Goal: Obtain resource: Download file/media

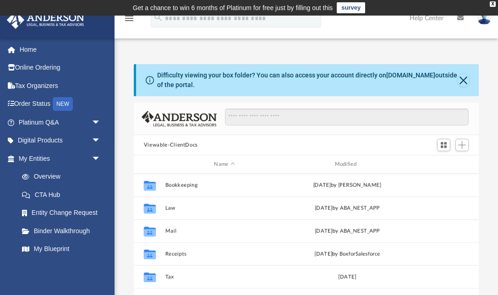
scroll to position [208, 345]
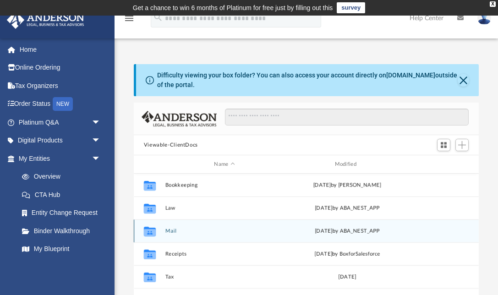
click at [172, 230] on button "Mail" at bounding box center [224, 231] width 119 height 6
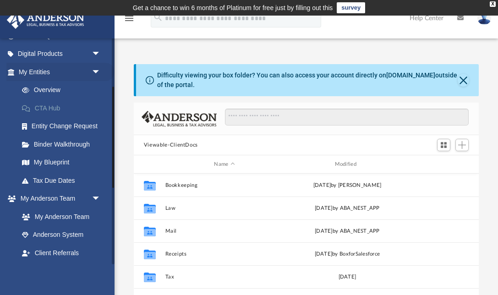
scroll to position [115, 0]
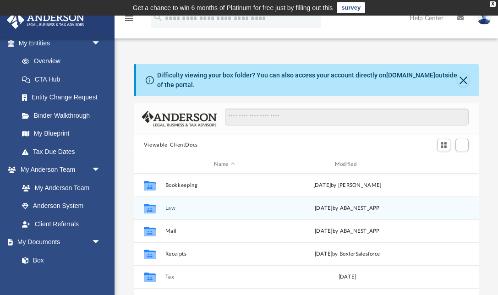
click at [173, 207] on button "Law" at bounding box center [224, 208] width 119 height 6
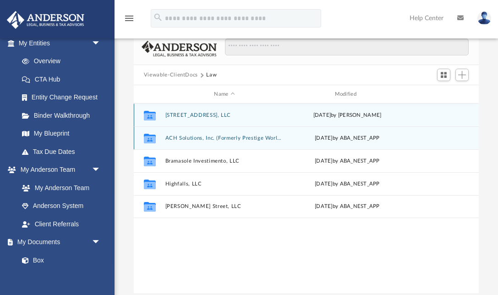
scroll to position [72, 0]
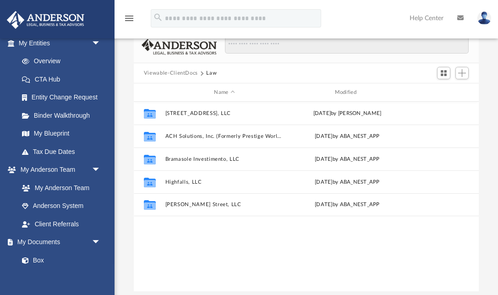
click at [179, 73] on button "Viewable-ClientDocs" at bounding box center [171, 73] width 54 height 8
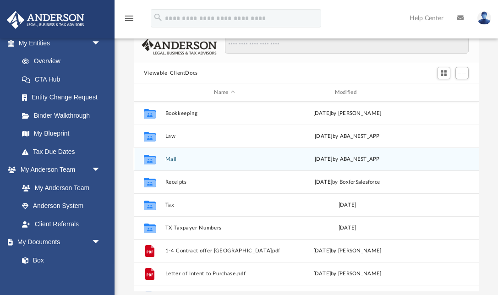
click at [169, 158] on button "Mail" at bounding box center [224, 159] width 119 height 6
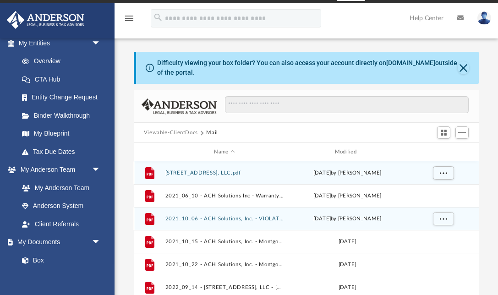
scroll to position [0, 0]
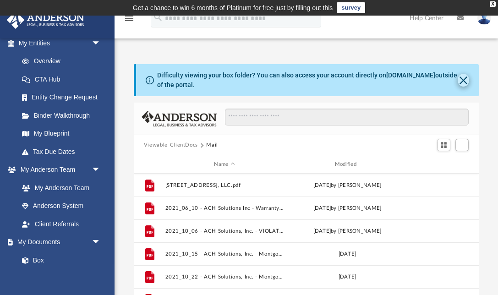
click at [464, 81] on button "Close" at bounding box center [462, 80] width 11 height 13
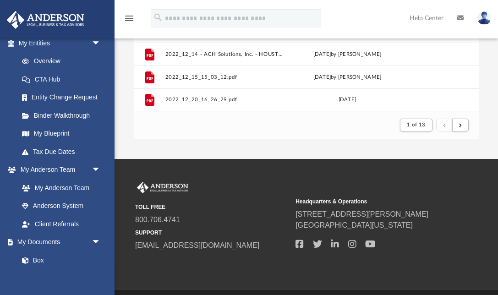
scroll to position [188, 0]
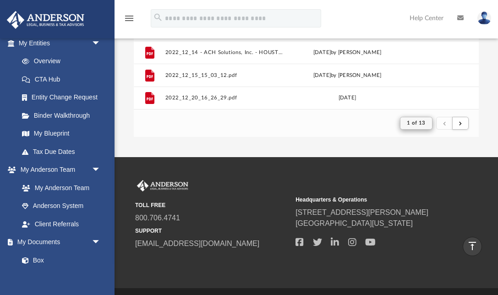
click at [424, 122] on span "1 of 13" at bounding box center [415, 122] width 19 height 5
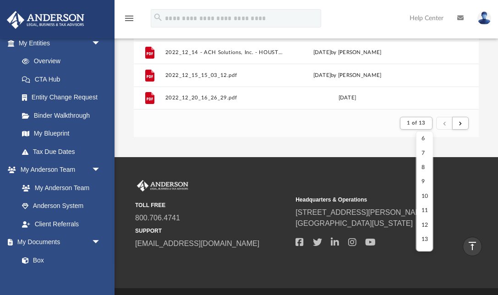
scroll to position [74, 0]
click at [422, 223] on li "12" at bounding box center [424, 226] width 7 height 10
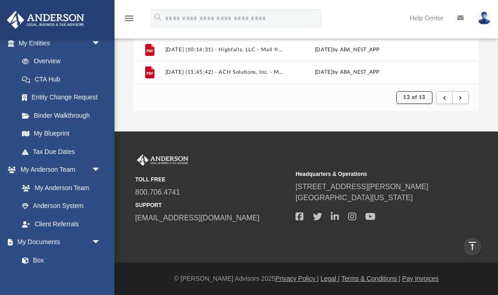
scroll to position [213, 0]
click at [464, 99] on button "submit" at bounding box center [460, 97] width 16 height 13
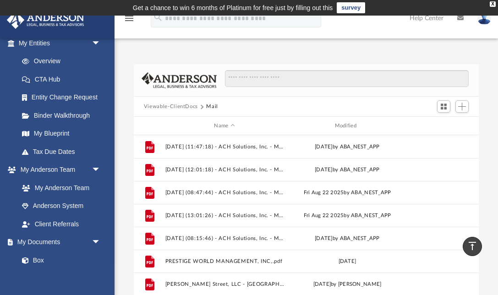
scroll to position [0, 0]
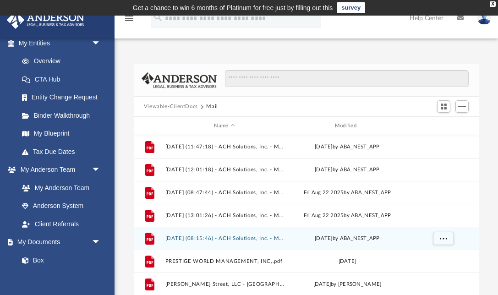
click at [258, 238] on button "[DATE] (08:15:46) - ACH Solutions, Inc. - Mail.pdf" at bounding box center [224, 238] width 119 height 6
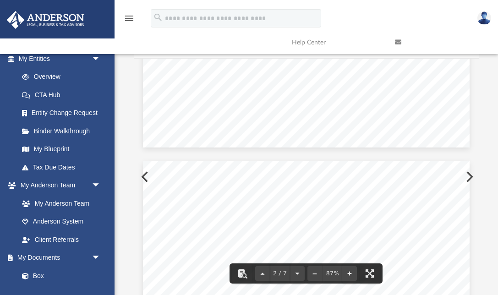
scroll to position [336, 0]
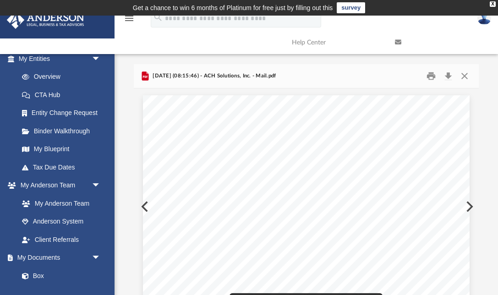
scroll to position [0, 0]
click at [136, 206] on button "Preview" at bounding box center [144, 207] width 20 height 26
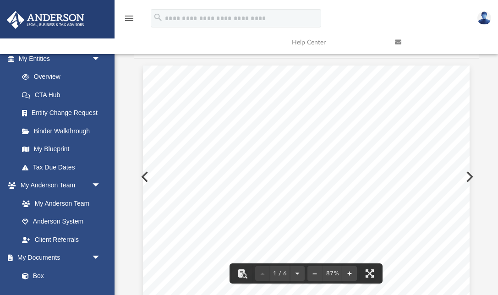
click at [139, 172] on button "Preview" at bounding box center [144, 177] width 20 height 26
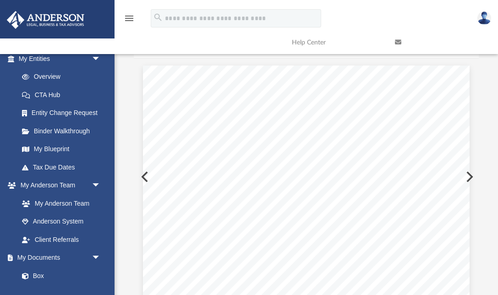
click at [139, 172] on button "Preview" at bounding box center [144, 177] width 20 height 26
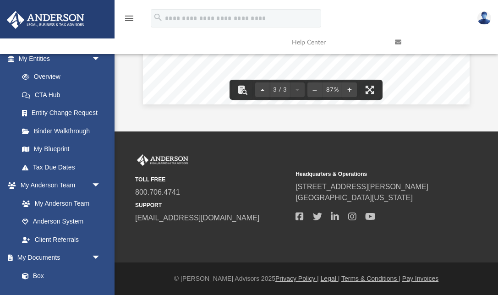
scroll to position [213, 0]
